Goal: Task Accomplishment & Management: Complete application form

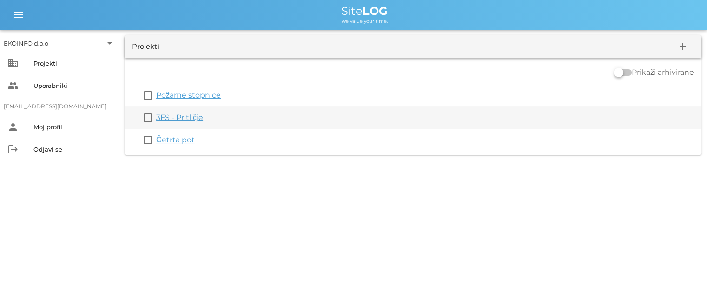
click at [180, 123] on div "3FS - Pritličje" at bounding box center [427, 117] width 542 height 11
click at [182, 117] on link "3FS - Pritličje" at bounding box center [179, 117] width 47 height 9
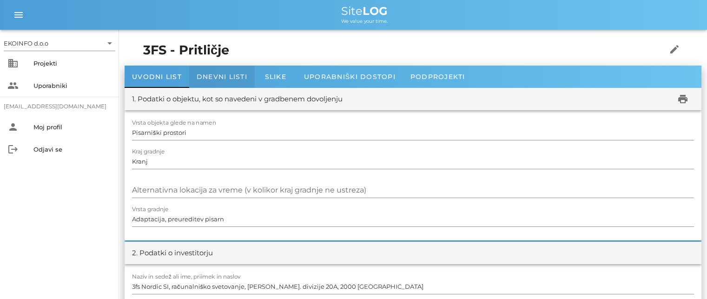
click at [209, 77] on span "Dnevni listi" at bounding box center [222, 77] width 51 height 8
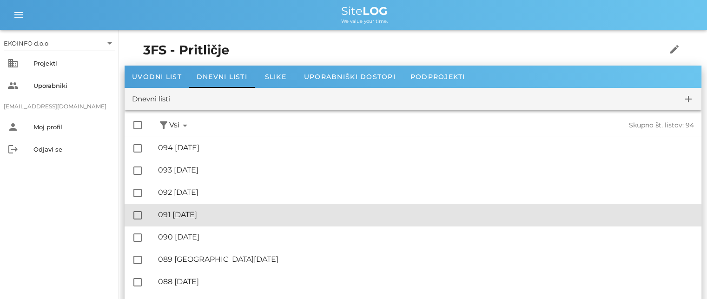
click at [218, 212] on div "🔏 091 [DATE]" at bounding box center [426, 214] width 536 height 9
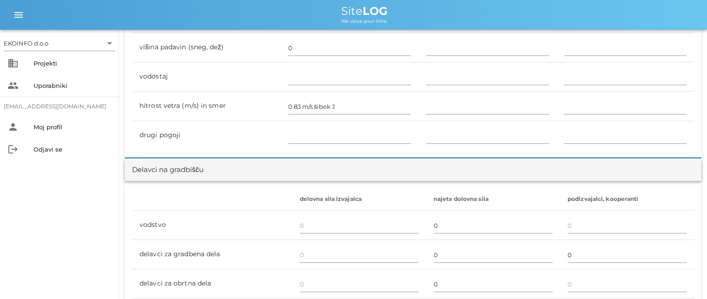
scroll to position [558, 0]
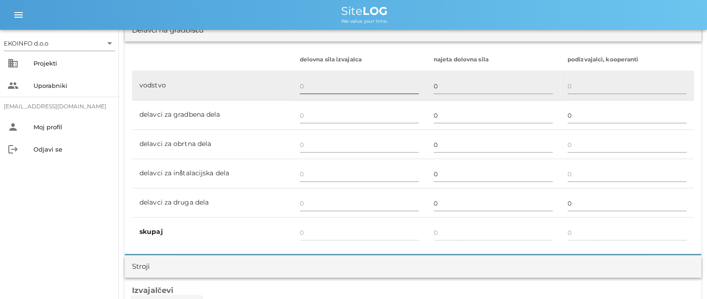
click at [307, 88] on input "text" at bounding box center [359, 86] width 119 height 15
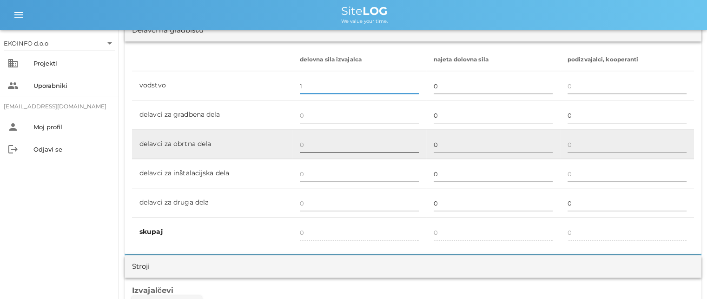
type input "1"
click at [306, 144] on input "text" at bounding box center [359, 144] width 119 height 15
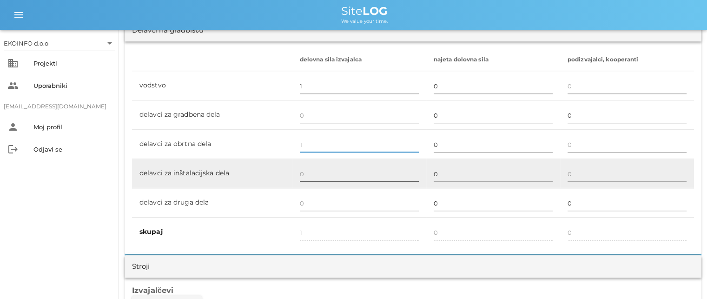
type input "1"
type input "2"
click at [306, 173] on input "text" at bounding box center [359, 173] width 119 height 15
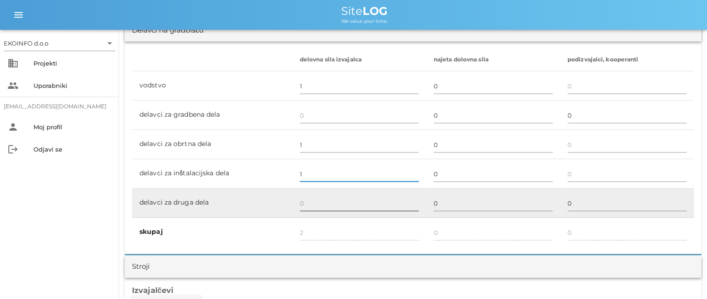
type input "1"
type input "3"
click at [306, 196] on input "text" at bounding box center [359, 203] width 119 height 15
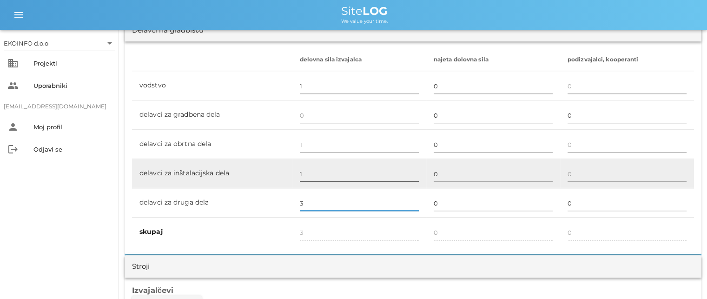
type input "3"
type input "6"
click at [307, 166] on input "1" at bounding box center [359, 173] width 119 height 15
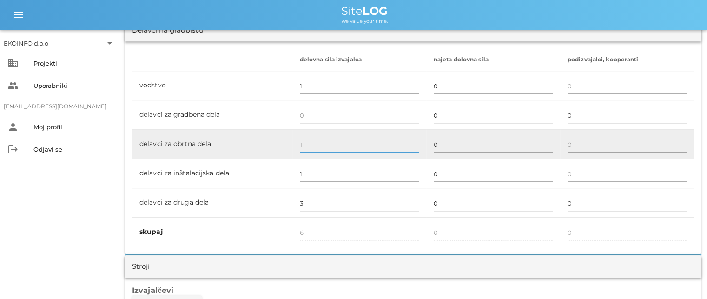
click at [307, 149] on input "1" at bounding box center [359, 144] width 119 height 15
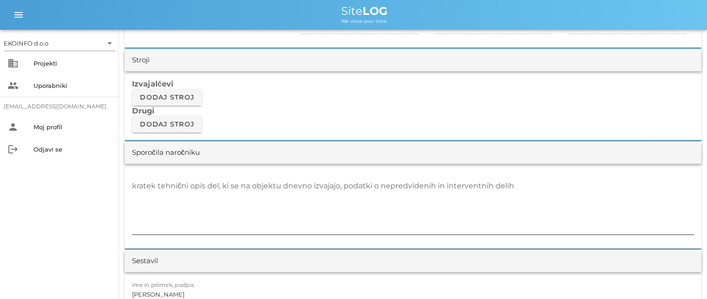
scroll to position [790, 0]
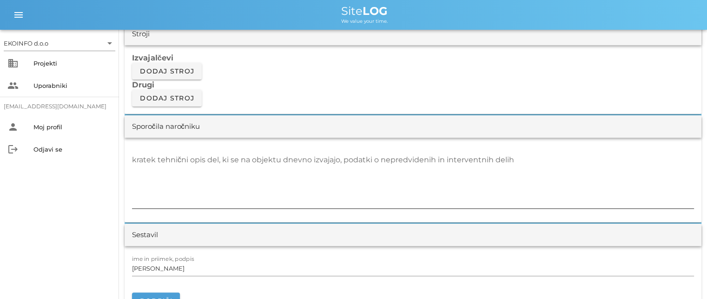
click at [139, 159] on textarea "kratek tehnični opis del, ki se na objektu dnevno izvajajo, podatki o nepredvid…" at bounding box center [413, 180] width 562 height 56
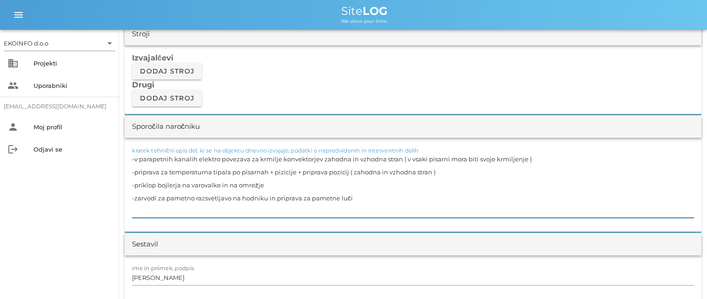
click at [143, 198] on textarea "-v parapetnih kanalih elektro povezava za krmilje konvektorjev zahodna in vzhod…" at bounding box center [413, 184] width 562 height 65
click at [134, 204] on textarea "-v parapetnih kanalih elektro povezava za krmilje konvektorjev zahodna in vzhod…" at bounding box center [413, 184] width 562 height 65
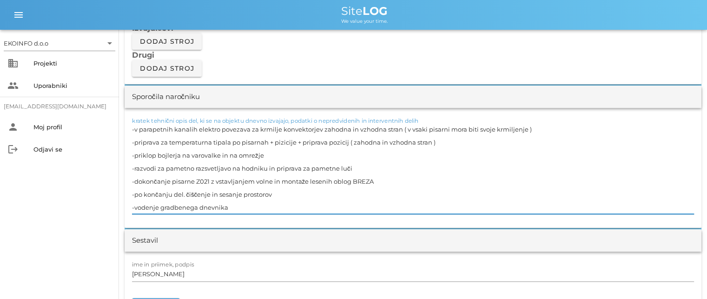
scroll to position [883, 0]
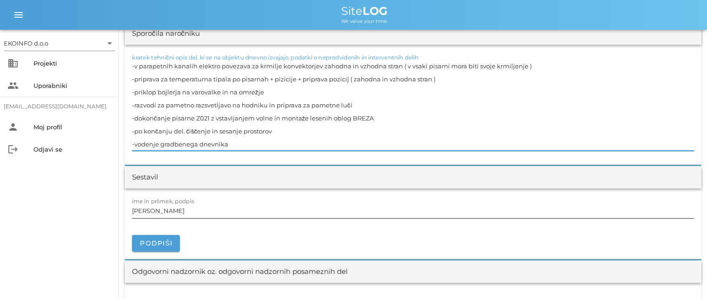
type textarea "-v parapetnih kanalih elektro povezava za krmilje konvektorjev zahodna in vzhod…"
click at [171, 211] on input "[PERSON_NAME]" at bounding box center [413, 210] width 562 height 15
